Goal: Information Seeking & Learning: Learn about a topic

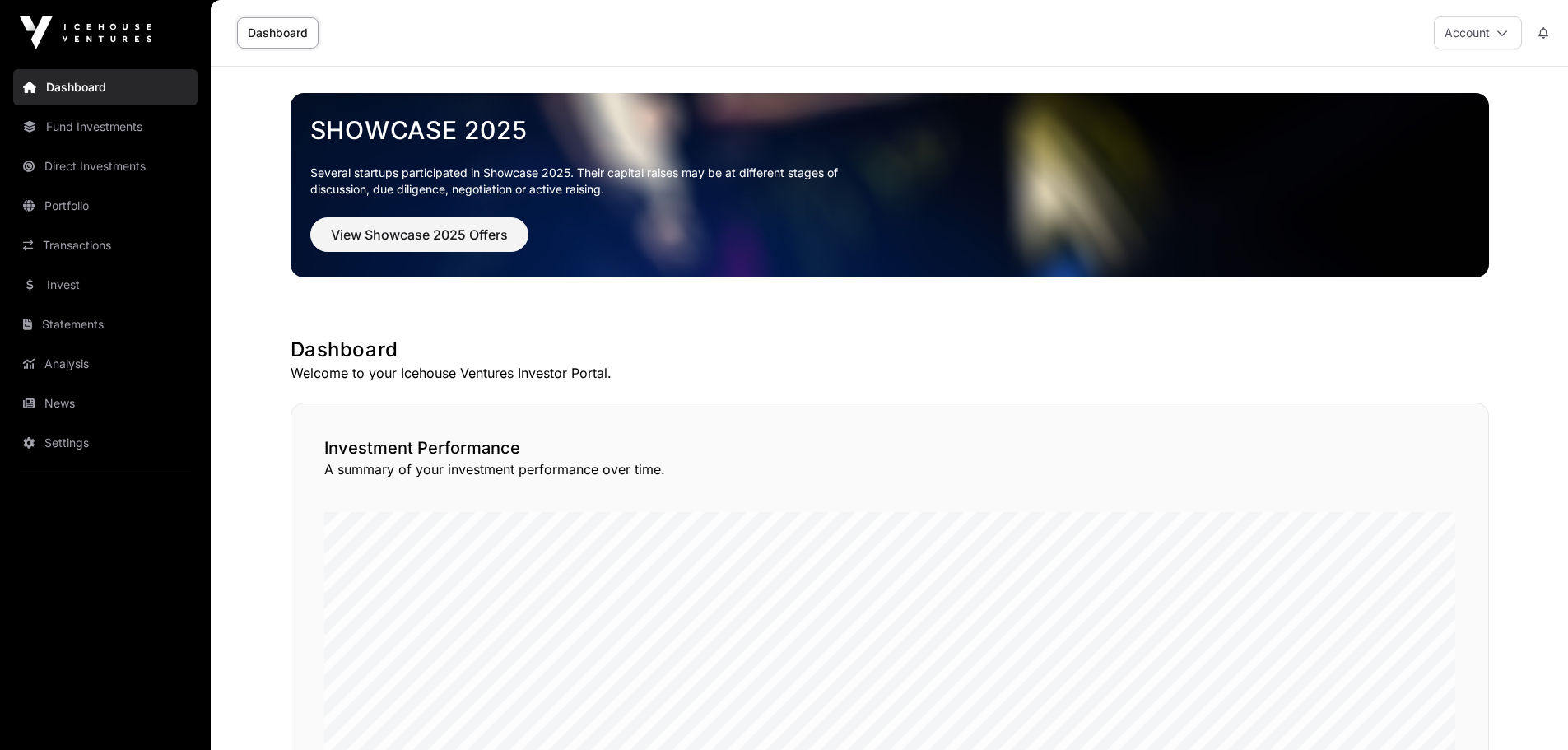
click at [98, 128] on link "Fund Investments" at bounding box center [106, 126] width 184 height 36
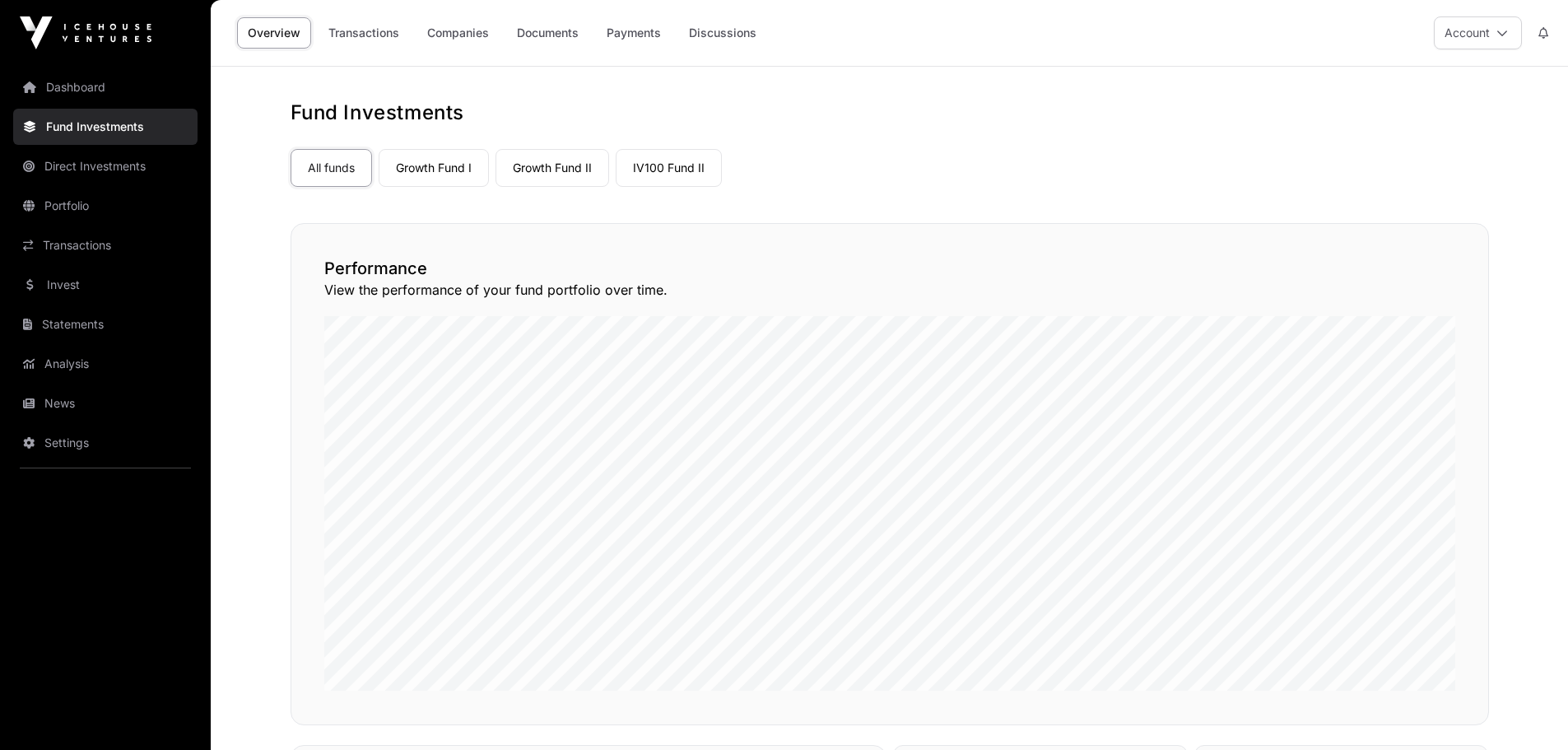
click at [412, 162] on link "Growth Fund I" at bounding box center [434, 168] width 111 height 38
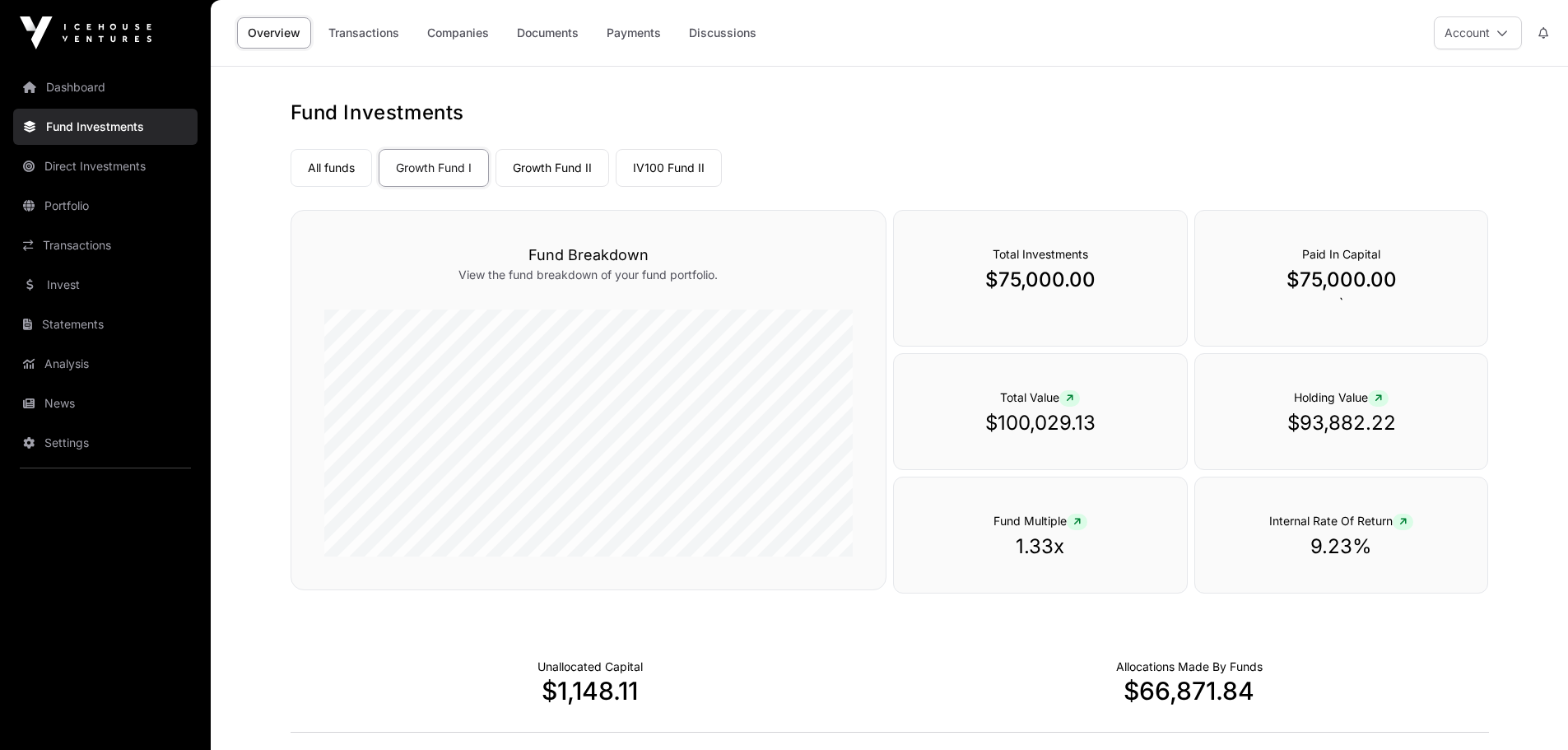
click at [531, 163] on link "Growth Fund II" at bounding box center [552, 168] width 113 height 38
click at [670, 169] on link "IV100 Fund II" at bounding box center [669, 168] width 107 height 38
